Goal: Task Accomplishment & Management: Manage account settings

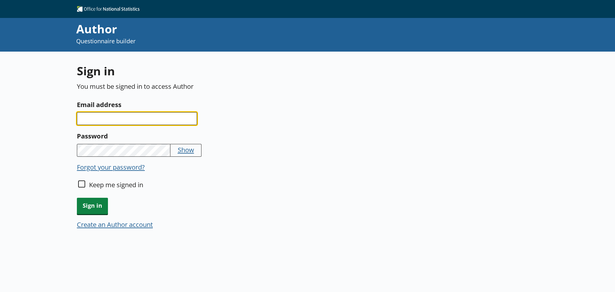
click at [98, 116] on input "Email address" at bounding box center [137, 118] width 120 height 13
drag, startPoint x: 102, startPoint y: 114, endPoint x: 88, endPoint y: 111, distance: 13.6
click at [103, 116] on input "Email address" at bounding box center [137, 118] width 120 height 13
type input "victoria.cockburn@ons.gov.uk"
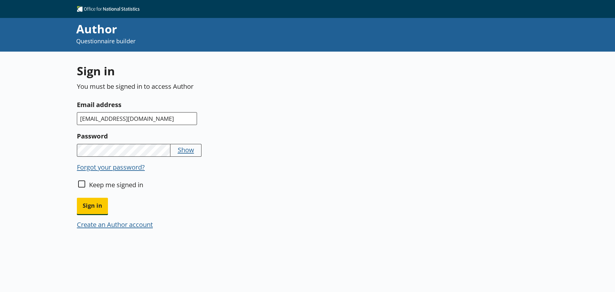
click at [77, 198] on button "Sign in" at bounding box center [92, 206] width 31 height 16
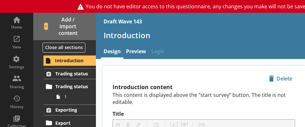
type textarea "x"
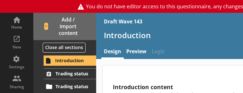
type textarea "x"
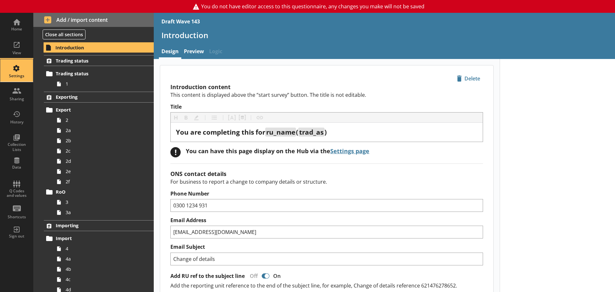
click at [18, 70] on div "Settings" at bounding box center [16, 70] width 22 height 22
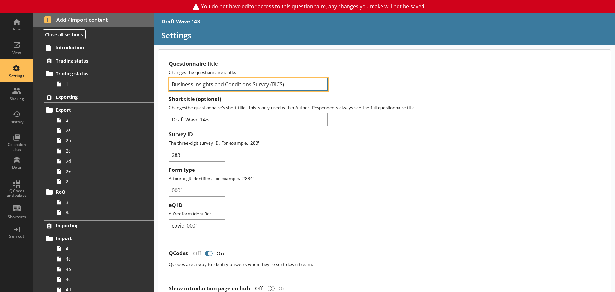
drag, startPoint x: 292, startPoint y: 84, endPoint x: 171, endPoint y: 85, distance: 121.4
click at [171, 85] on input "Business Insights and Conditions Survey (BICS)" at bounding box center [248, 84] width 159 height 13
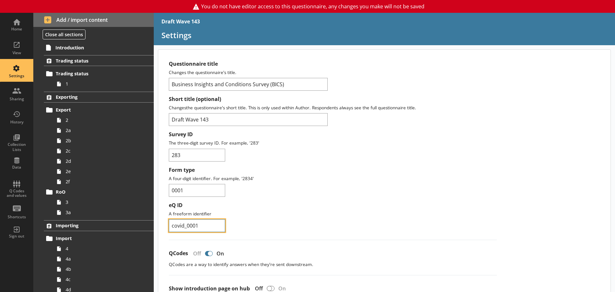
drag, startPoint x: 201, startPoint y: 228, endPoint x: 170, endPoint y: 227, distance: 31.4
click at [170, 227] on input "covid_0001" at bounding box center [197, 225] width 56 height 13
click at [204, 191] on input "0001" at bounding box center [197, 190] width 56 height 13
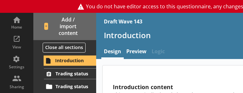
type textarea "x"
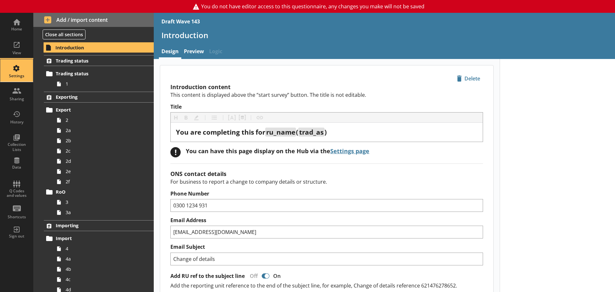
click at [14, 78] on div "Settings" at bounding box center [16, 75] width 22 height 5
